Goal: Check status: Check status

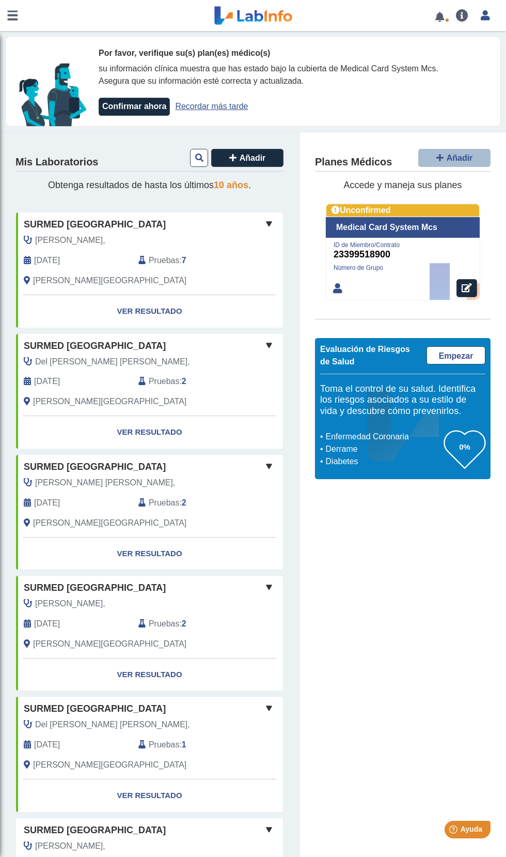
click at [154, 286] on div "[PERSON_NAME][GEOGRAPHIC_DATA]" at bounding box center [130, 280] width 229 height 12
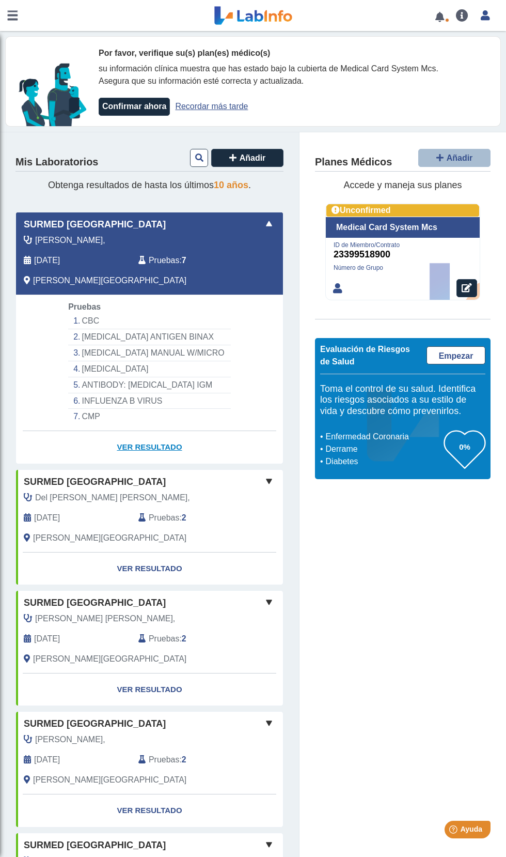
click at [168, 443] on link "Ver Resultado" at bounding box center [149, 447] width 267 height 33
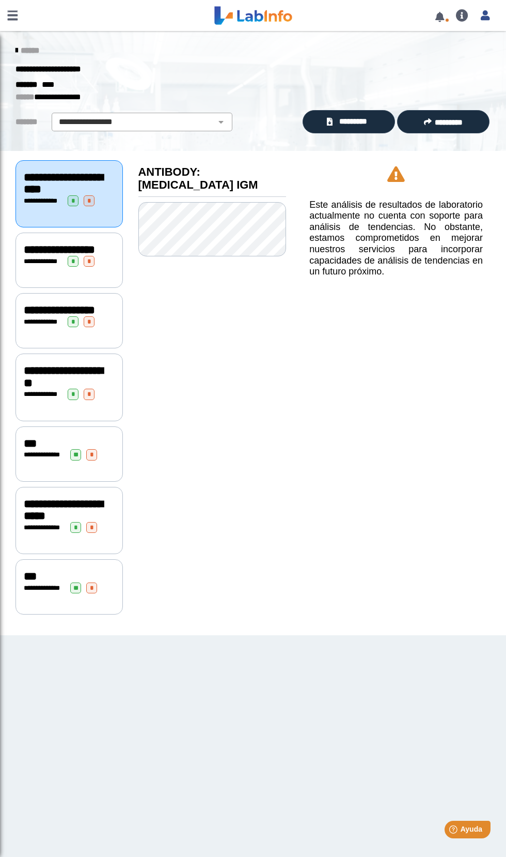
click at [51, 522] on span "**********" at bounding box center [63, 510] width 79 height 24
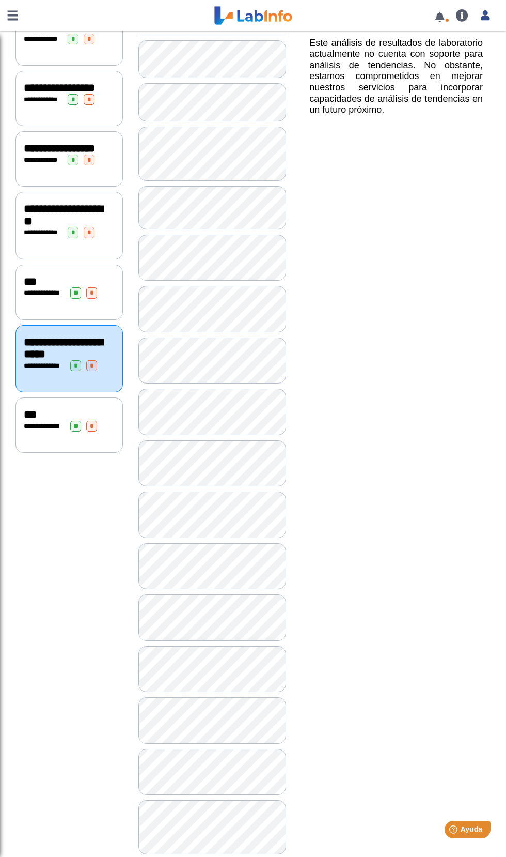
scroll to position [137, 0]
